Goal: Navigation & Orientation: Find specific page/section

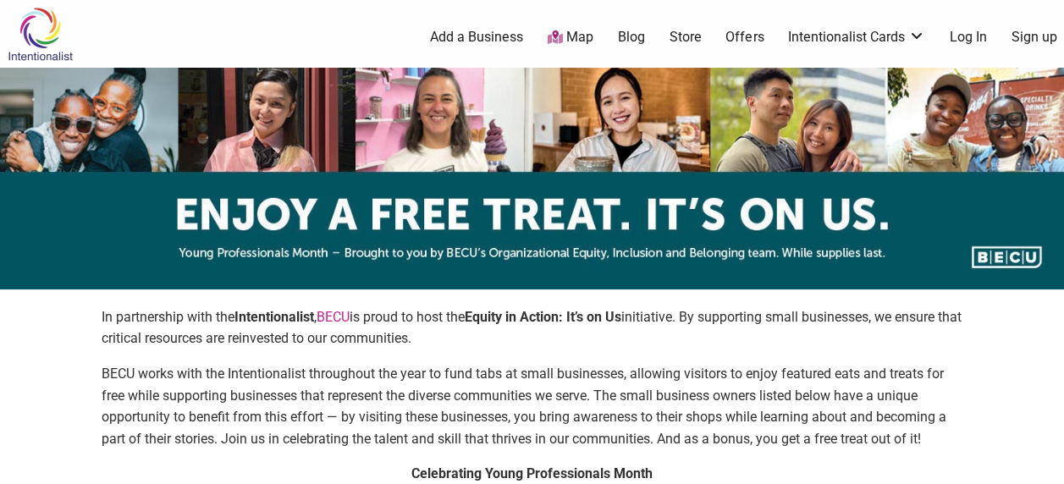
click at [19, 36] on img at bounding box center [40, 34] width 80 height 55
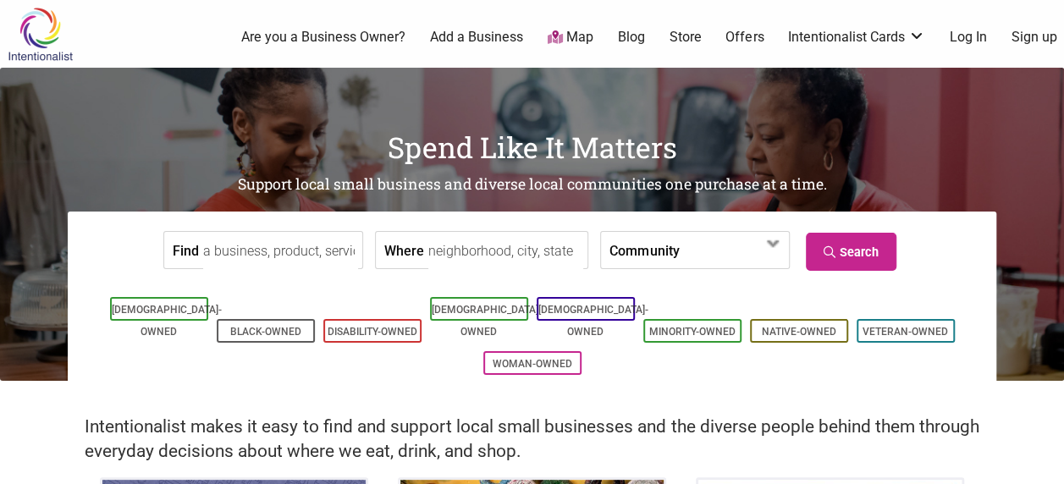
click at [730, 46] on link "Offers" at bounding box center [744, 37] width 38 height 19
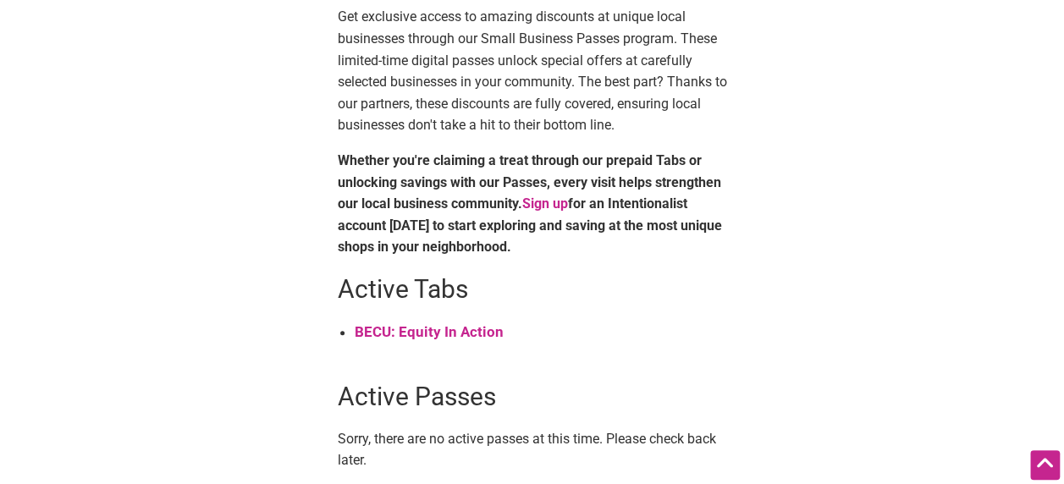
scroll to position [525, 0]
click at [447, 330] on strong "BECU: Equity In Action" at bounding box center [429, 332] width 149 height 17
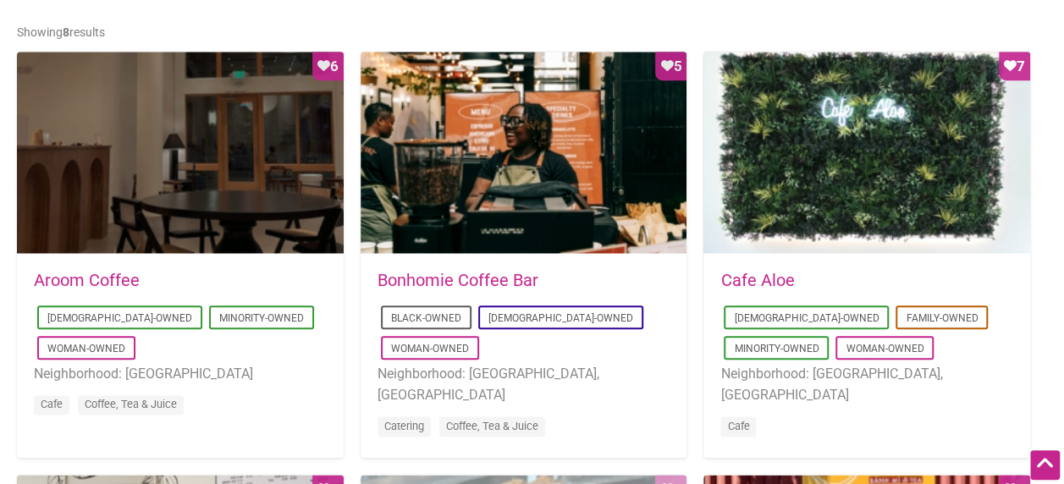
scroll to position [816, 0]
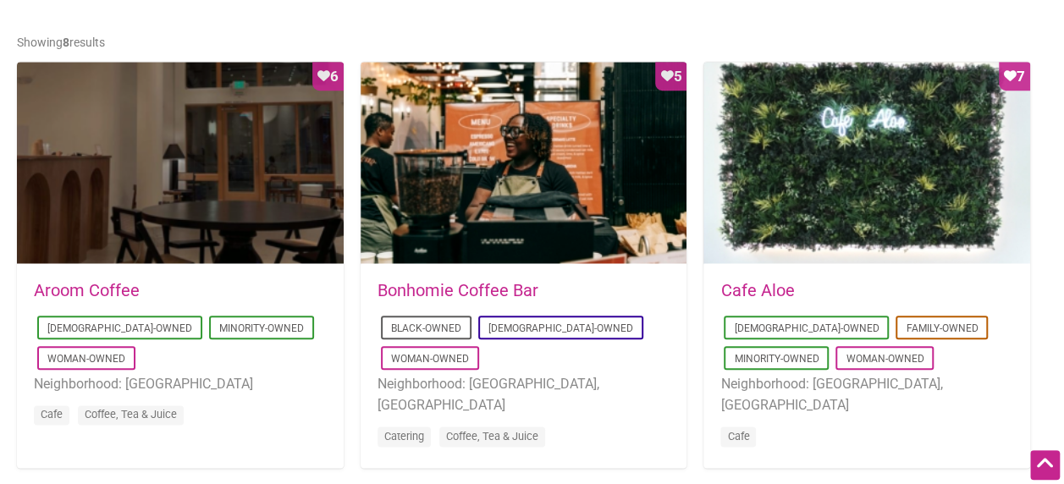
click at [113, 295] on link "Aroom Coffee" at bounding box center [87, 290] width 106 height 20
